Goal: Information Seeking & Learning: Learn about a topic

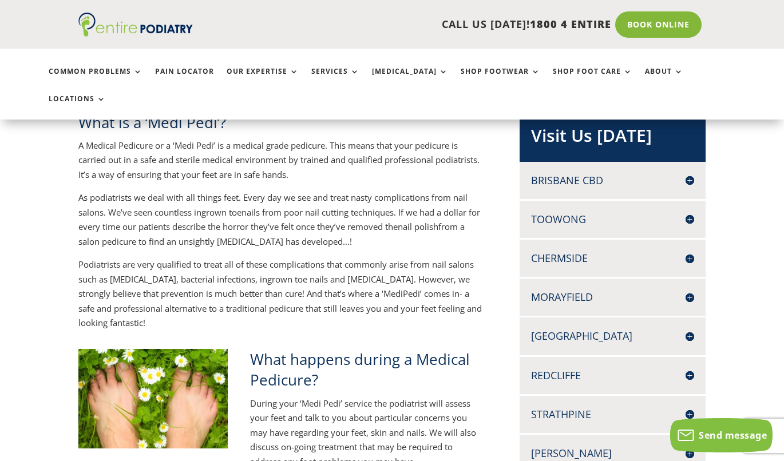
scroll to position [249, 0]
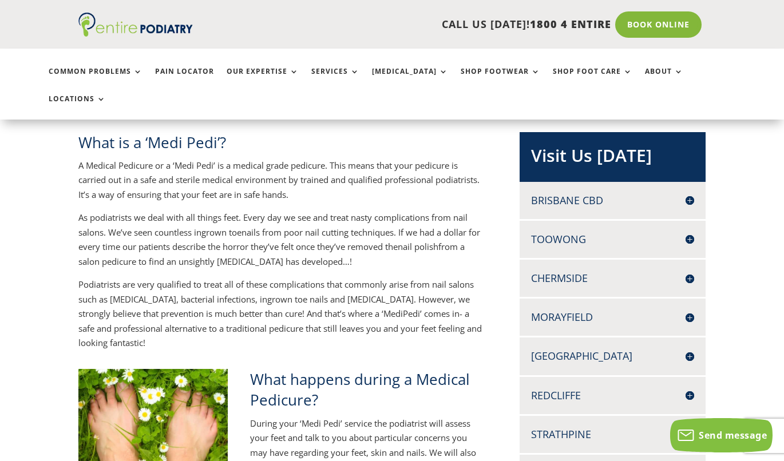
scroll to position [230, 0]
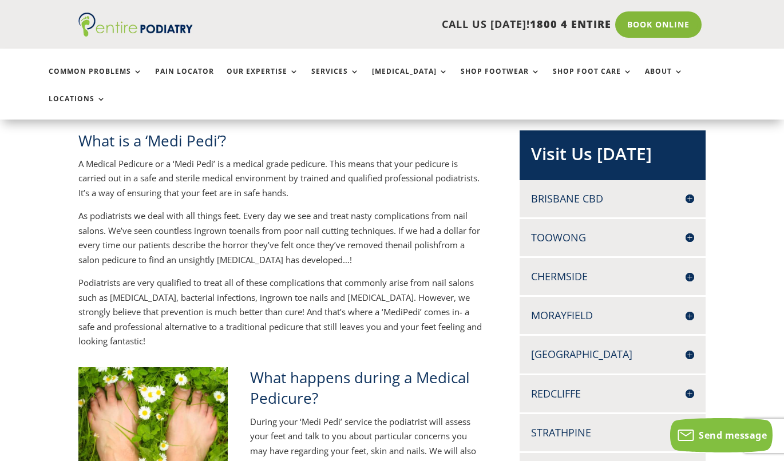
click at [594, 192] on h4 "Brisbane CBD" at bounding box center [612, 199] width 163 height 14
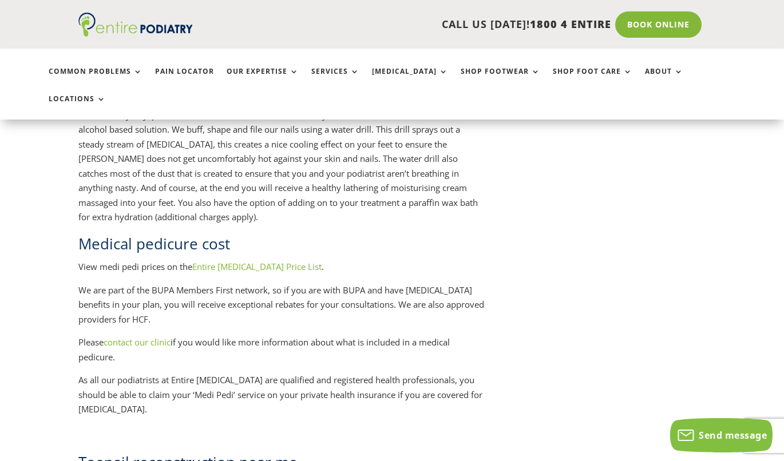
scroll to position [1417, 0]
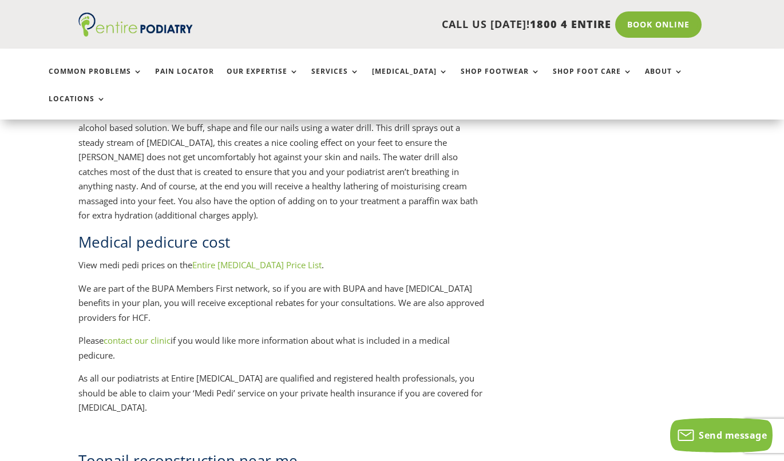
click at [252, 259] on link "Entire Podiatry Price List" at bounding box center [256, 264] width 129 height 11
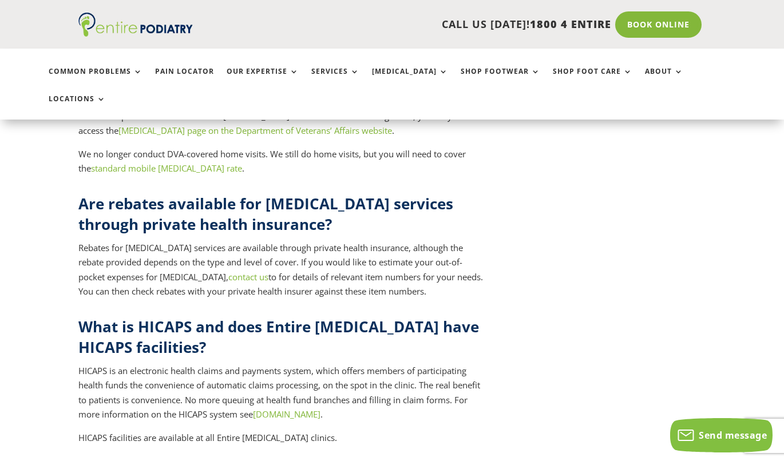
scroll to position [4519, 0]
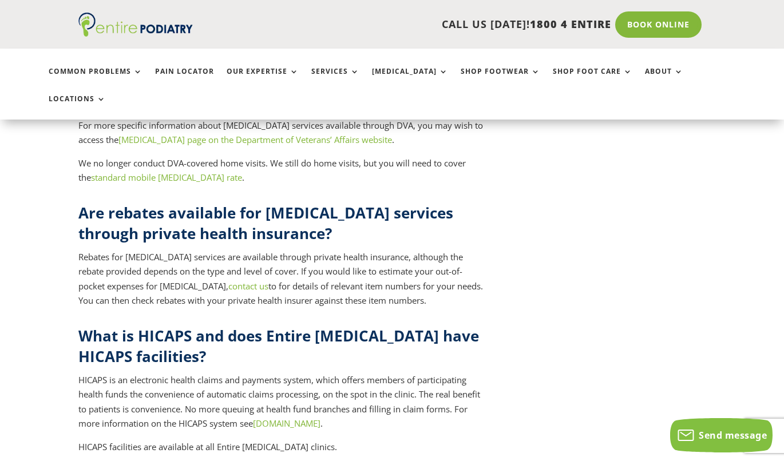
click at [321, 418] on link "[DOMAIN_NAME]" at bounding box center [287, 423] width 68 height 11
